Goal: Complete application form

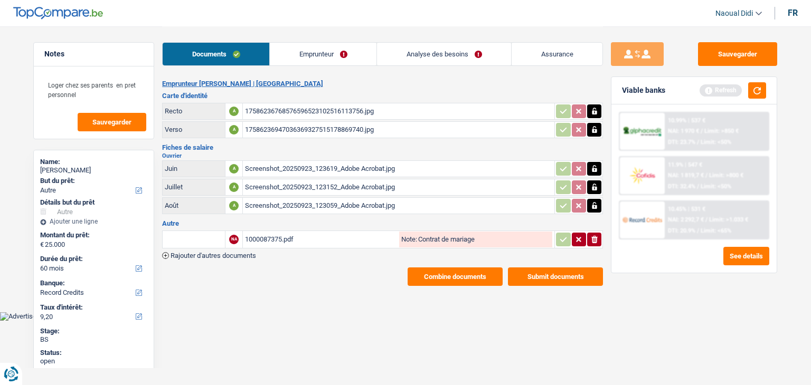
select select "other"
select select "60"
select select "record credits"
click at [280, 234] on div "1000087375.pdf" at bounding box center [321, 240] width 152 height 16
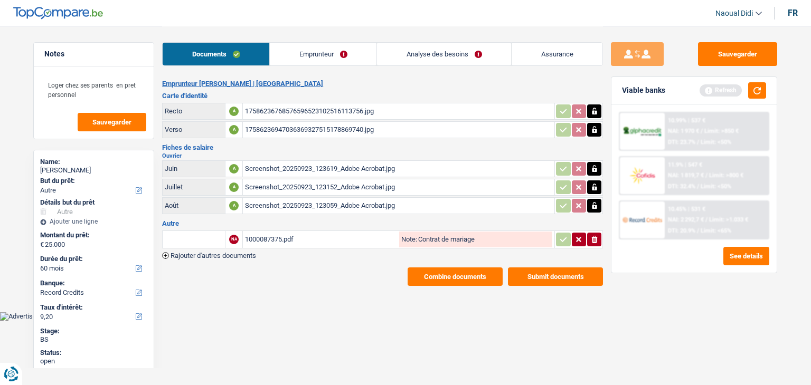
click at [260, 232] on div "1000087375.pdf" at bounding box center [321, 240] width 152 height 16
